Goal: Information Seeking & Learning: Learn about a topic

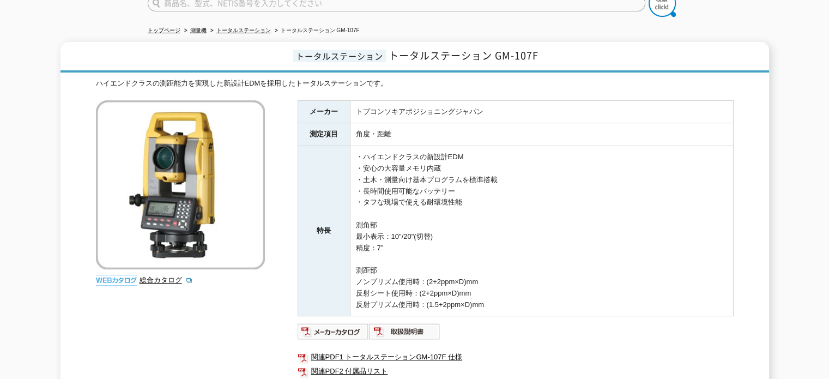
scroll to position [109, 0]
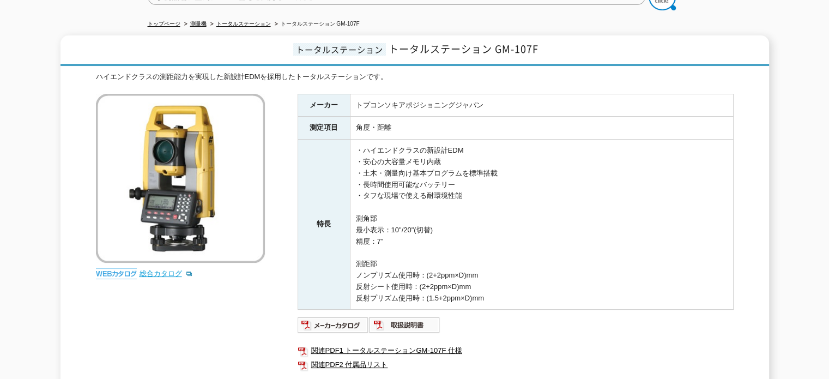
click at [172, 269] on link "総合カタログ" at bounding box center [165, 273] width 53 height 8
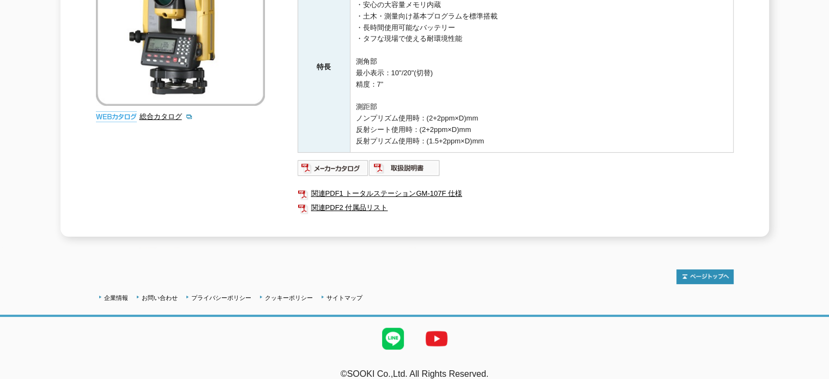
scroll to position [271, 0]
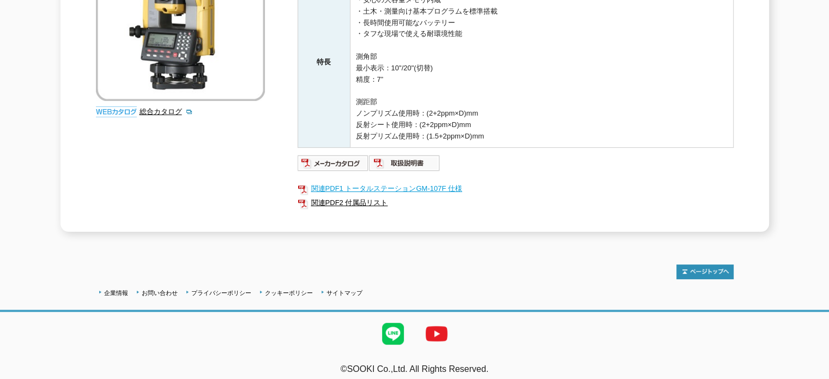
click at [403, 181] on link "関連PDF1 トータルステーションGM-107F 仕様" at bounding box center [516, 188] width 436 height 14
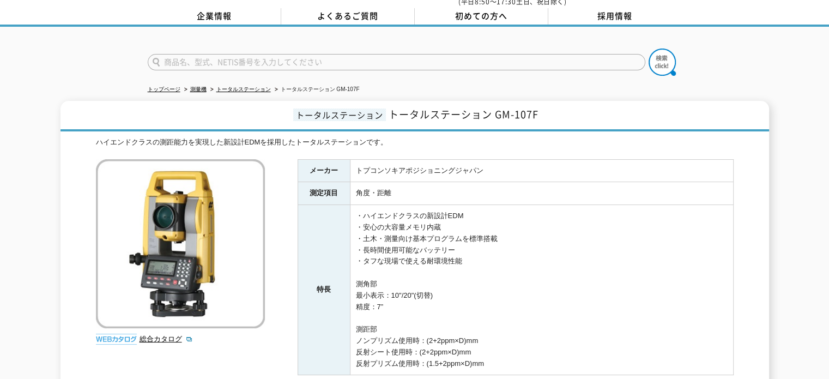
scroll to position [0, 0]
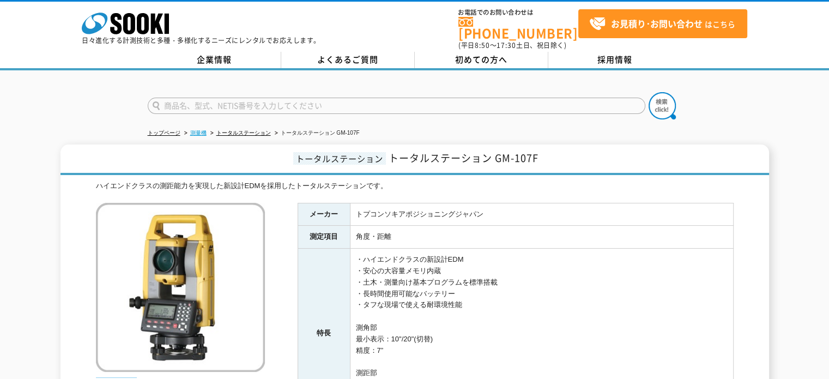
click at [203, 130] on link "測量機" at bounding box center [198, 133] width 16 height 6
